Goal: Task Accomplishment & Management: Use online tool/utility

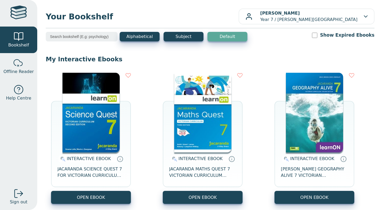
click at [209, 138] on img at bounding box center [202, 113] width 57 height 80
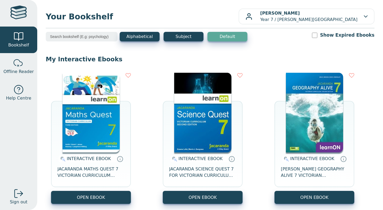
click at [80, 96] on img at bounding box center [91, 113] width 57 height 80
